Goal: Information Seeking & Learning: Find contact information

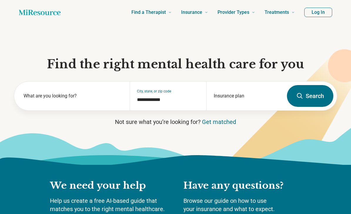
scroll to position [18, 0]
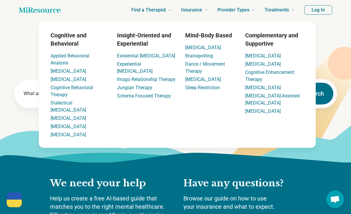
click at [330, 16] on header "Find a Therapist Mental Health Conditions [MEDICAL_DATA] Anxiety [MEDICAL_DATA]…" at bounding box center [175, 10] width 333 height 24
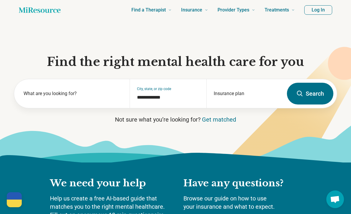
click at [328, 13] on button "Log In" at bounding box center [319, 9] width 28 height 9
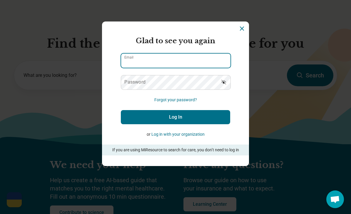
click at [156, 68] on input "Email" at bounding box center [175, 61] width 109 height 14
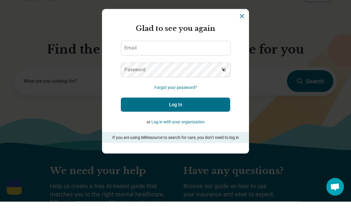
click at [180, 131] on button "Log in with your organization" at bounding box center [178, 134] width 53 height 6
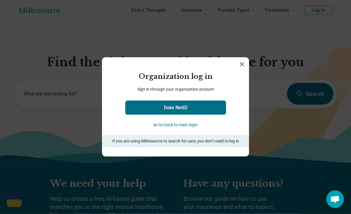
scroll to position [18, 0]
click at [167, 128] on button "Go back to main login" at bounding box center [177, 125] width 39 height 6
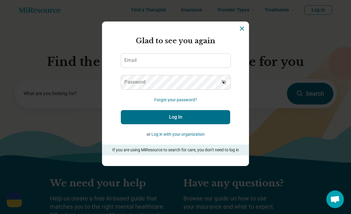
click at [243, 28] on icon "Dismiss" at bounding box center [242, 28] width 7 height 7
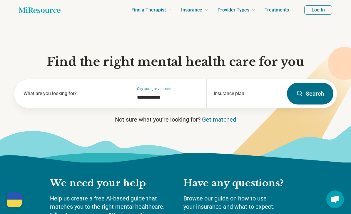
click at [333, 204] on span "Open chat" at bounding box center [335, 200] width 10 height 8
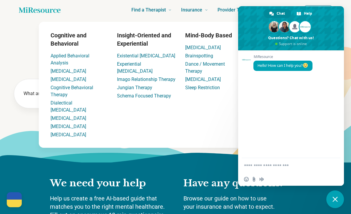
click at [289, 10] on span "Treatments" at bounding box center [277, 10] width 24 height 8
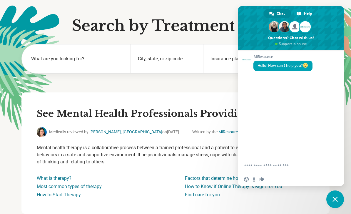
click at [207, 81] on div "What are you looking for? City, state, or zip code Insurance plan Search" at bounding box center [175, 68] width 308 height 48
click at [161, 109] on h2 "See Mental Health Professionals Providing Treatments" at bounding box center [176, 114] width 278 height 12
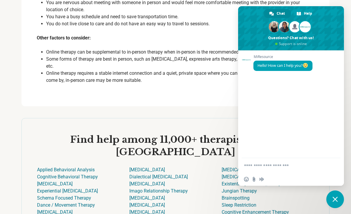
scroll to position [1547, 0]
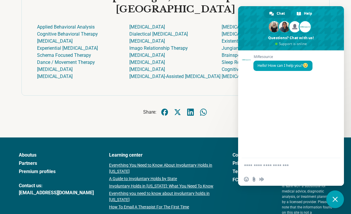
click at [78, 152] on div "About us Partners Premium profiles Contact us: [EMAIL_ADDRESS][DOMAIN_NAME] Lea…" at bounding box center [176, 194] width 314 height 85
click at [55, 189] on link "[EMAIL_ADDRESS][DOMAIN_NAME]" at bounding box center [56, 192] width 75 height 7
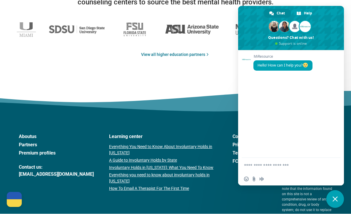
scroll to position [1002, 0]
